Goal: Information Seeking & Learning: Learn about a topic

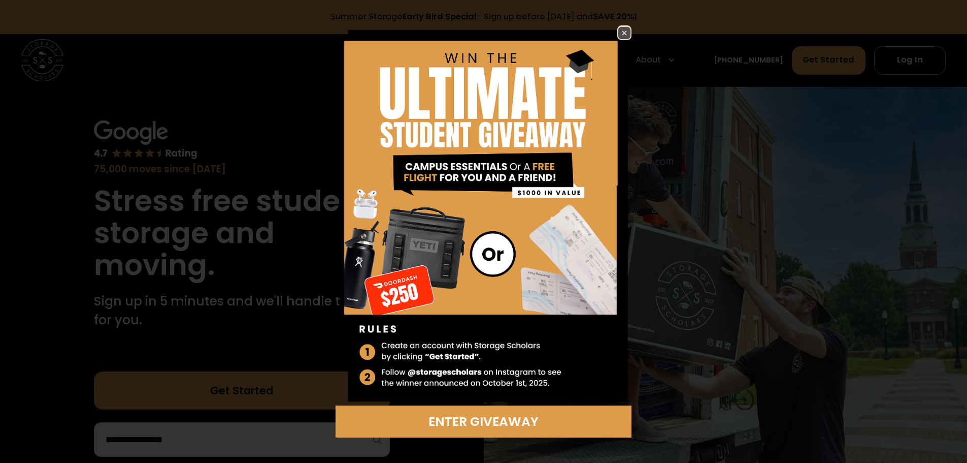
click at [627, 30] on img at bounding box center [624, 33] width 12 height 12
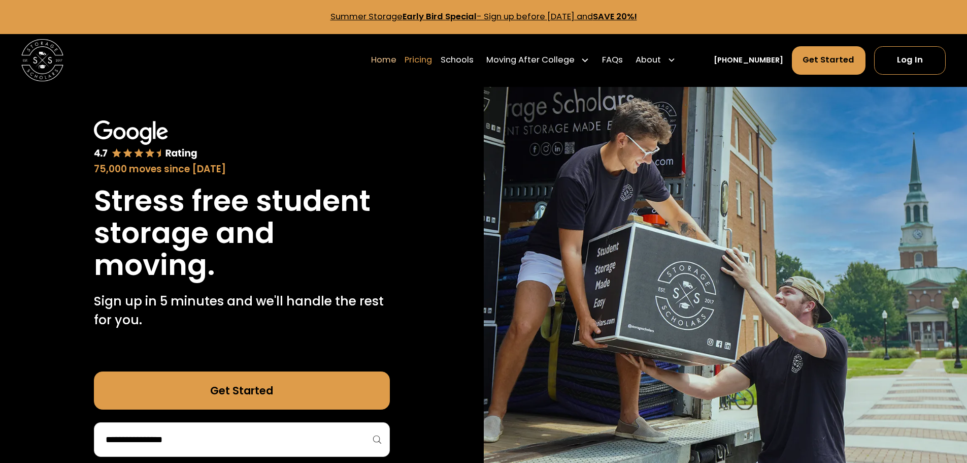
click at [432, 64] on link "Pricing" at bounding box center [418, 59] width 27 height 29
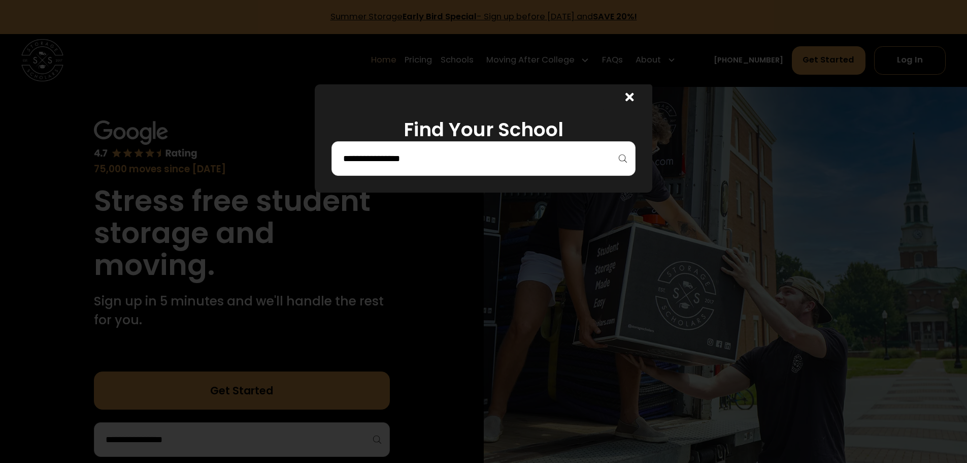
click at [573, 154] on input "search" at bounding box center [483, 158] width 283 height 17
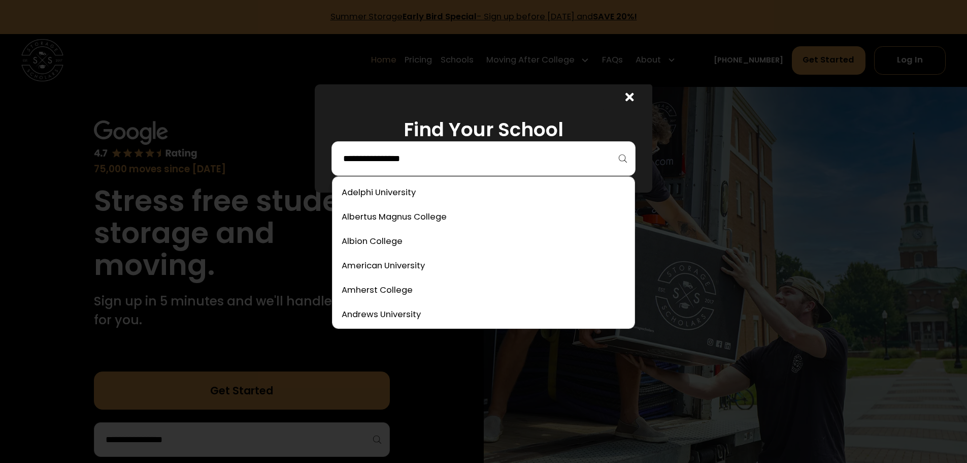
click at [639, 97] on div at bounding box center [627, 96] width 51 height 25
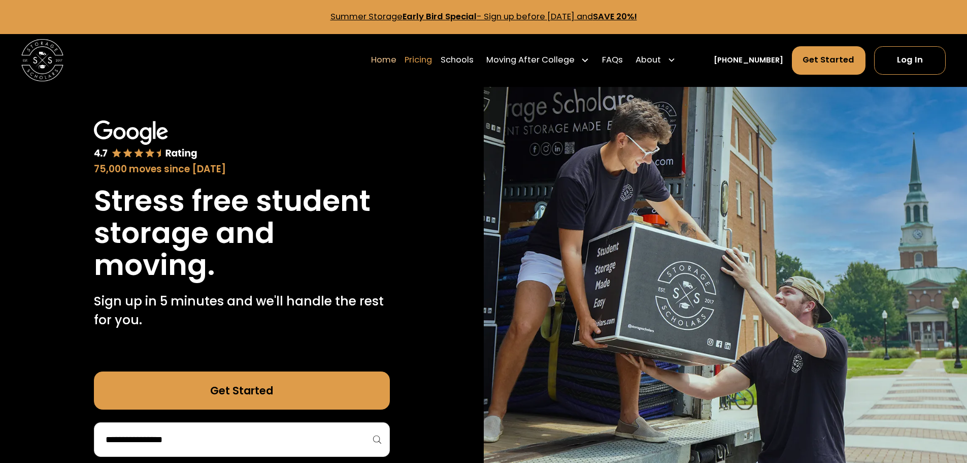
click at [432, 59] on link "Pricing" at bounding box center [418, 59] width 27 height 29
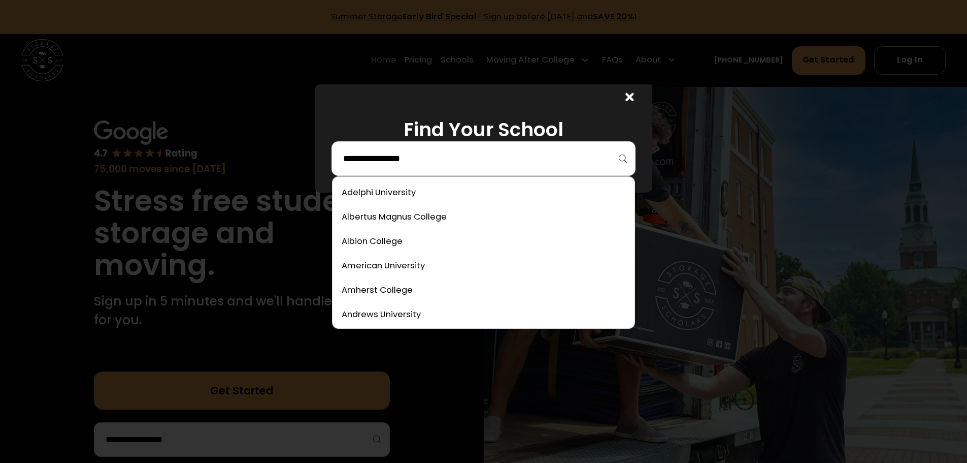
click at [609, 160] on input "search" at bounding box center [483, 158] width 283 height 17
click at [400, 241] on link at bounding box center [484, 242] width 294 height 22
click at [487, 164] on input "search" at bounding box center [483, 158] width 283 height 17
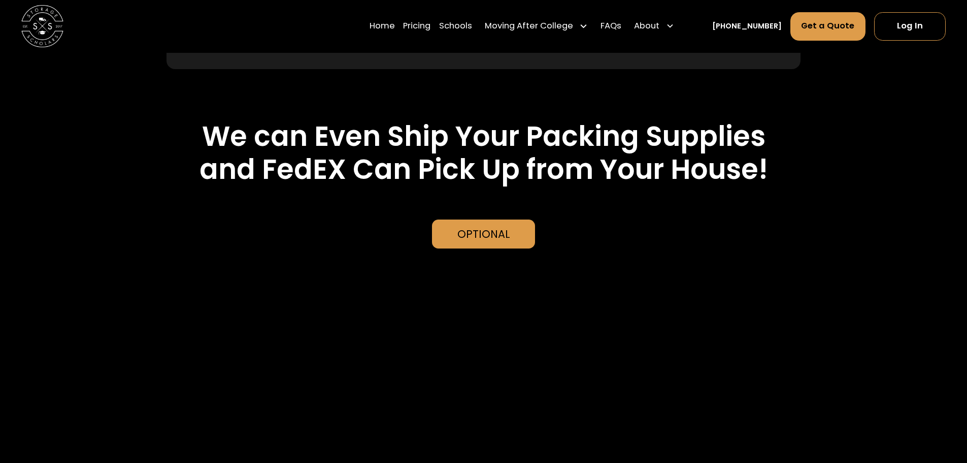
scroll to position [2509, 0]
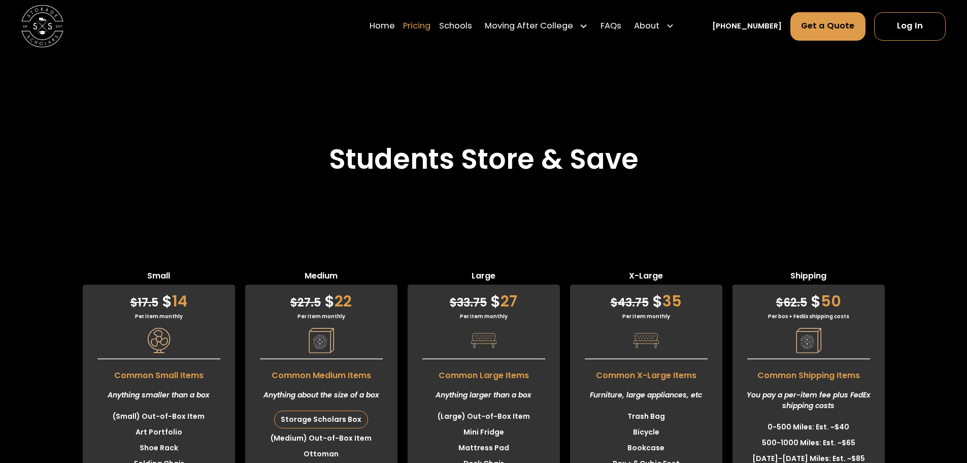
click at [429, 25] on link "Pricing" at bounding box center [416, 26] width 27 height 29
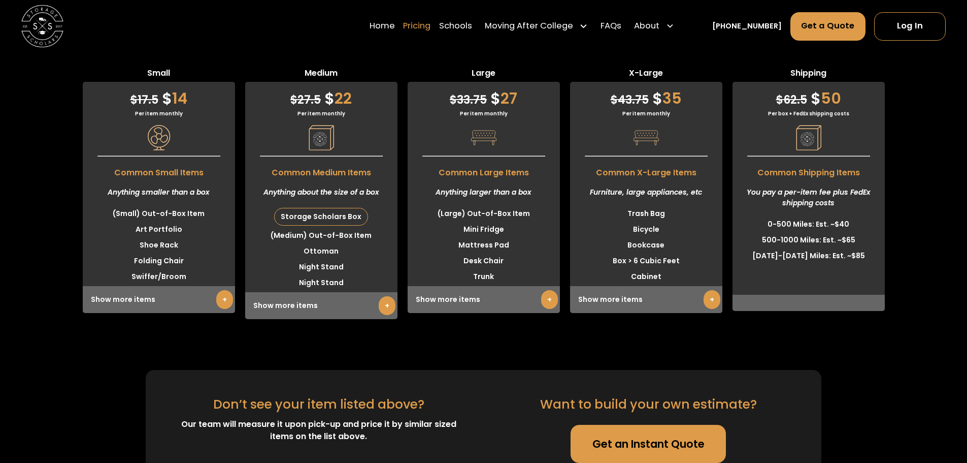
scroll to position [2712, 0]
click at [429, 26] on link "Pricing" at bounding box center [416, 26] width 27 height 29
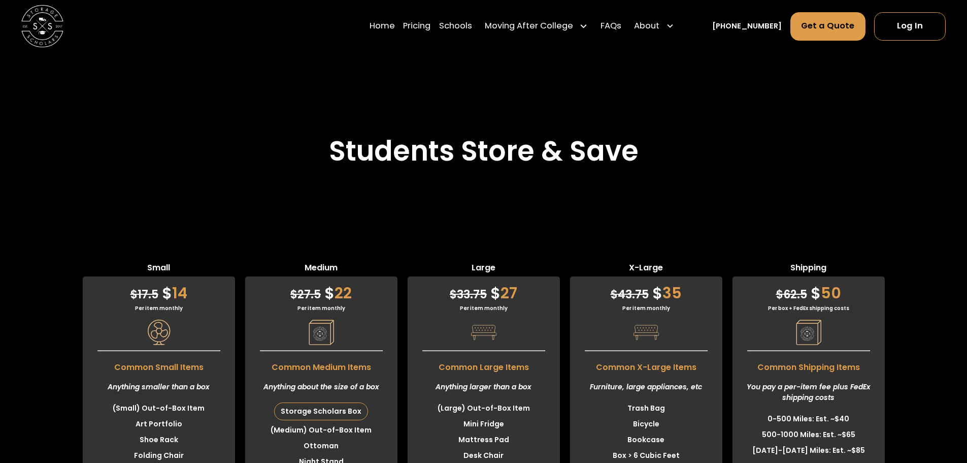
scroll to position [2458, 0]
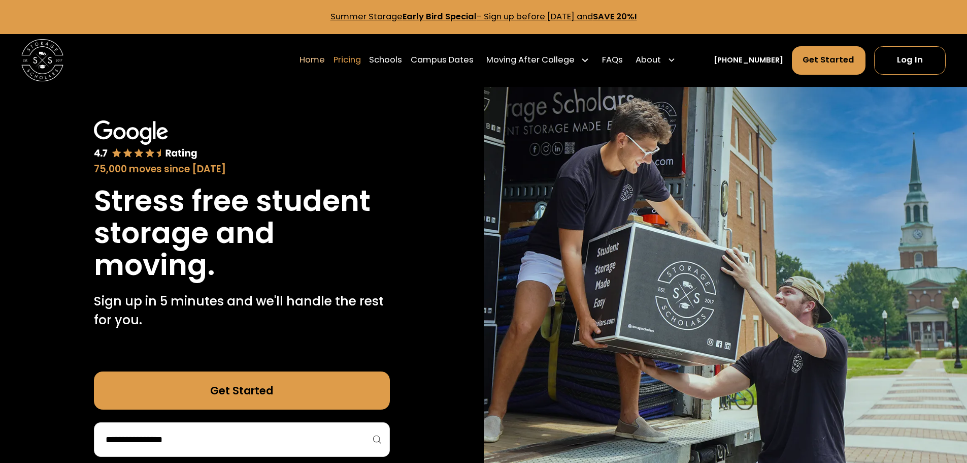
click at [361, 60] on link "Pricing" at bounding box center [347, 59] width 27 height 29
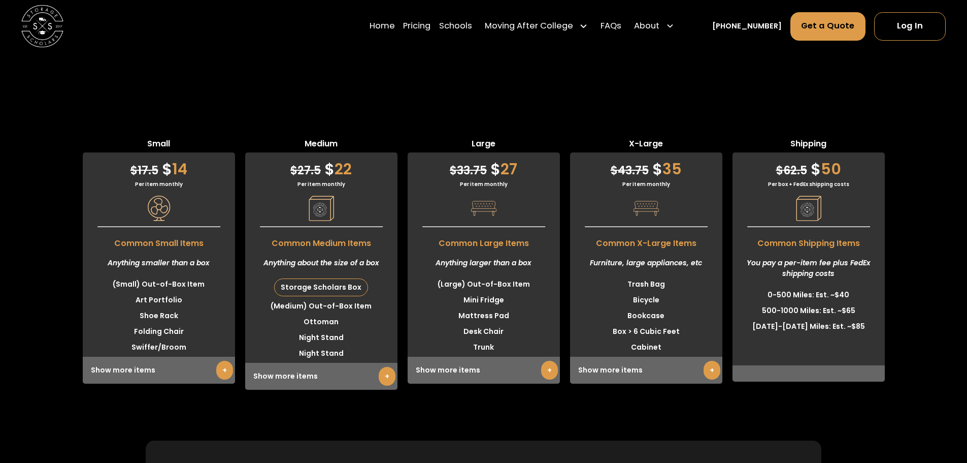
scroll to position [2560, 0]
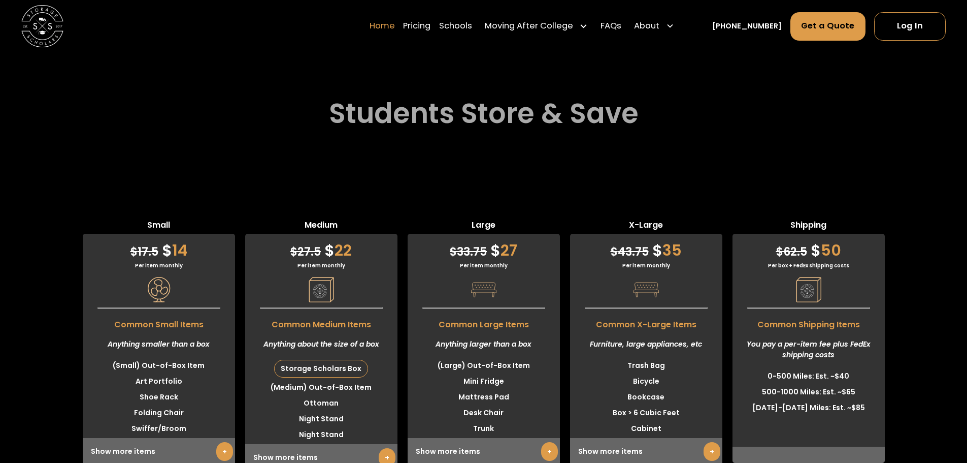
click at [392, 25] on link "Home" at bounding box center [382, 26] width 25 height 29
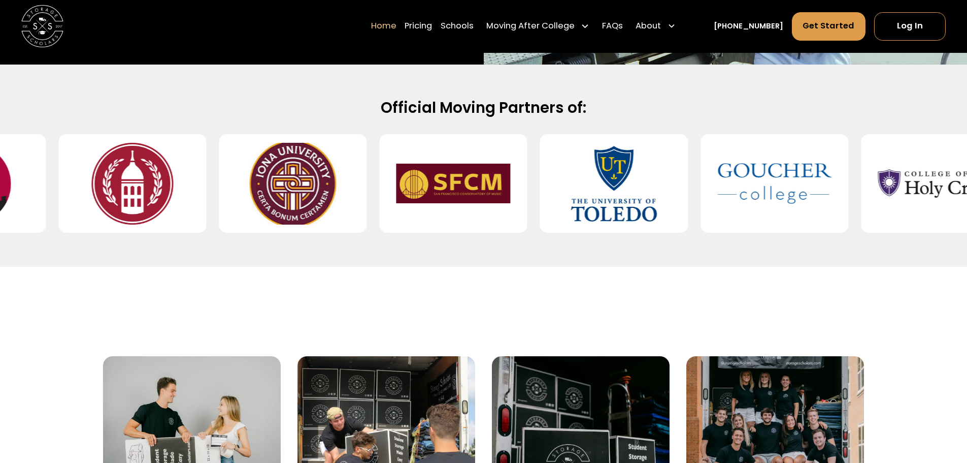
scroll to position [457, 0]
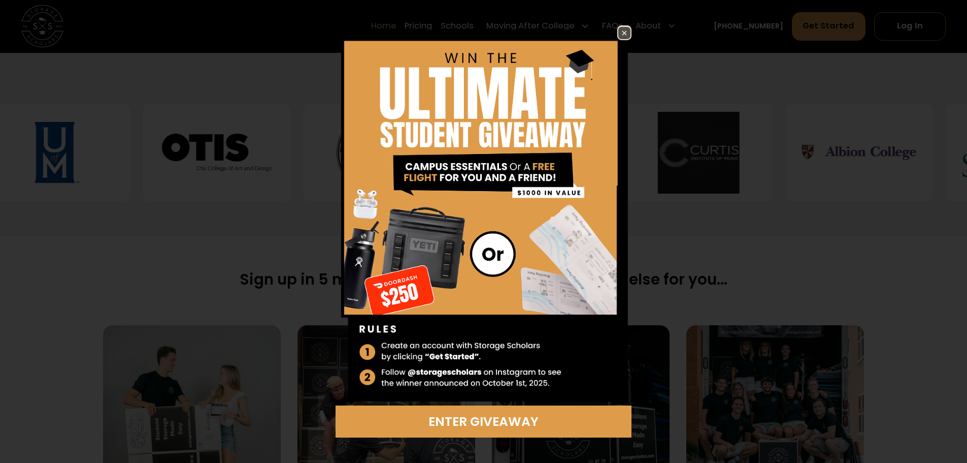
click at [622, 29] on img at bounding box center [624, 33] width 12 height 12
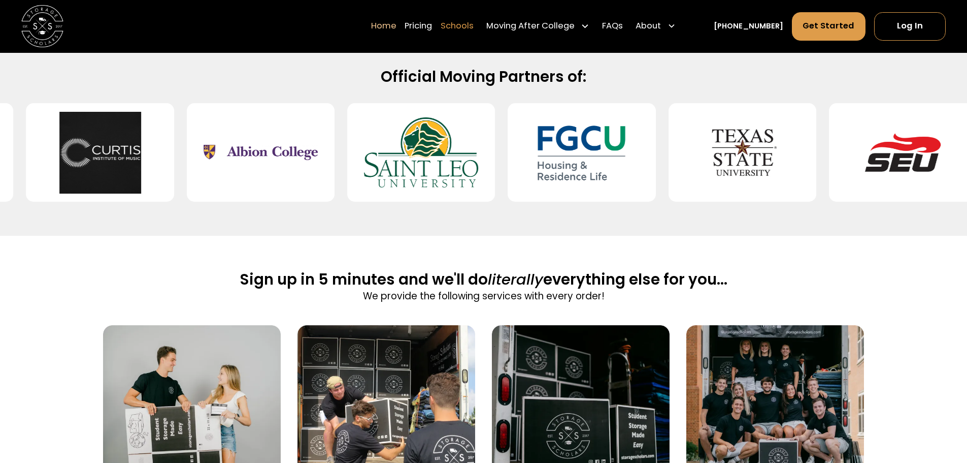
click at [470, 27] on link "Schools" at bounding box center [457, 26] width 33 height 29
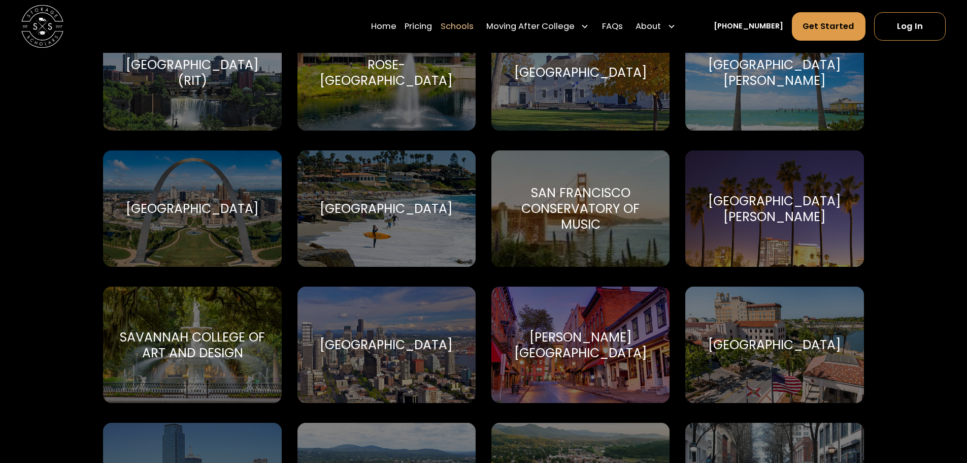
scroll to position [3656, 0]
